Goal: Task Accomplishment & Management: Manage account settings

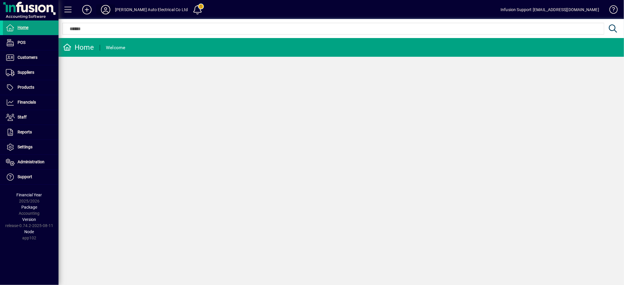
click at [106, 9] on icon at bounding box center [106, 9] width 12 height 9
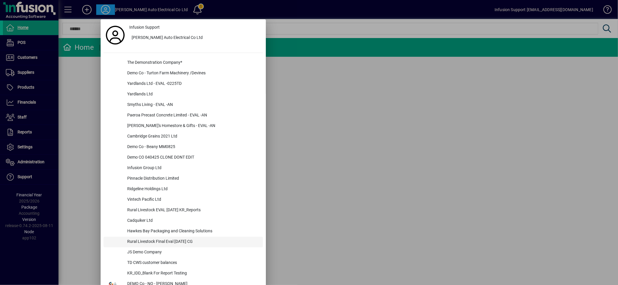
click at [181, 239] on div "Rural Livestock FInal Eval [DATE] CG" at bounding box center [193, 242] width 140 height 11
